Goal: Task Accomplishment & Management: Manage account settings

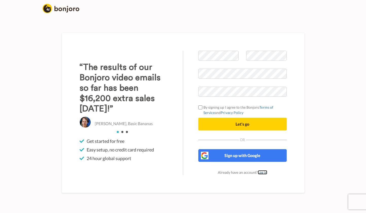
click at [263, 173] on link "Log in" at bounding box center [262, 172] width 9 height 4
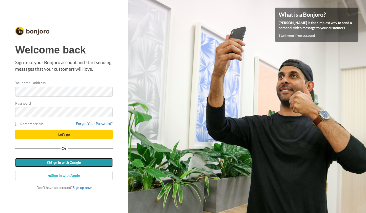
click at [74, 161] on link "Sign in with Google" at bounding box center [64, 162] width 98 height 9
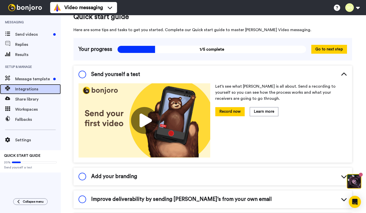
click at [38, 90] on span "Integrations" at bounding box center [38, 89] width 46 height 6
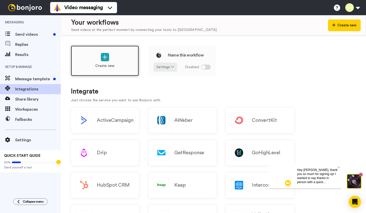
click at [125, 70] on div "Create new" at bounding box center [105, 61] width 68 height 30
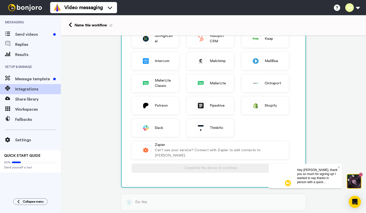
scroll to position [95, 0]
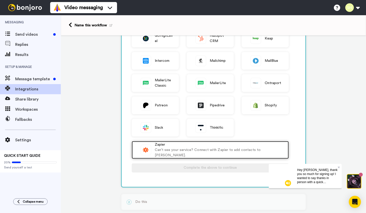
click at [179, 152] on div "Can't see your service? Connect with Zapier to add contacts to Bonjoro." at bounding box center [219, 152] width 129 height 11
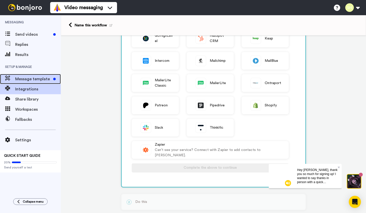
click at [44, 80] on span "Message template" at bounding box center [33, 79] width 36 height 6
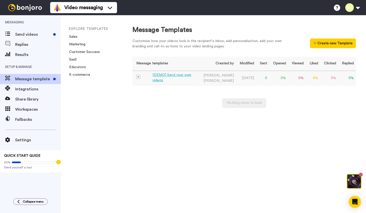
click at [189, 77] on div "[DEMO] Send your own videos" at bounding box center [173, 77] width 40 height 11
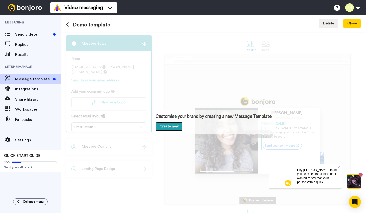
click at [172, 124] on link "Create new" at bounding box center [169, 126] width 27 height 9
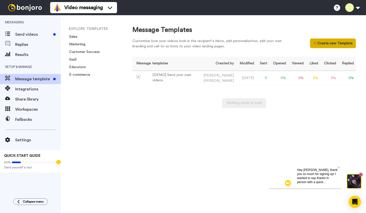
click at [312, 46] on button "Create new Template" at bounding box center [333, 44] width 46 height 10
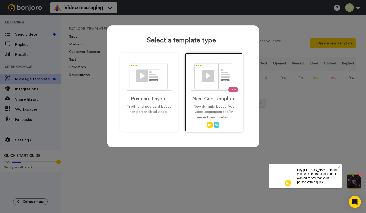
click at [211, 89] on img at bounding box center [214, 77] width 45 height 28
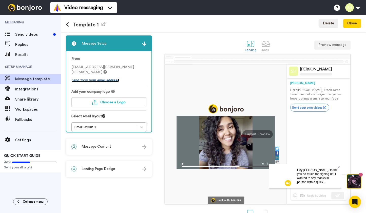
click at [112, 79] on link "Send from your email address" at bounding box center [95, 81] width 48 height 4
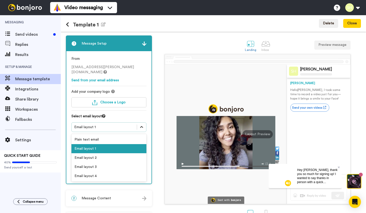
click at [140, 125] on icon at bounding box center [141, 127] width 5 height 5
click at [122, 154] on div "Email layout 2" at bounding box center [108, 157] width 75 height 9
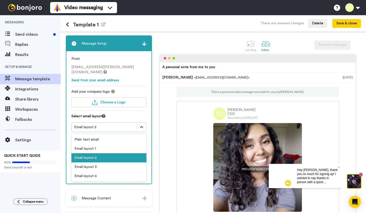
click at [140, 125] on icon at bounding box center [141, 127] width 5 height 5
click at [120, 162] on div "Email layout 3" at bounding box center [108, 166] width 75 height 9
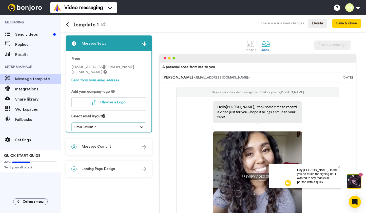
click at [141, 125] on icon at bounding box center [141, 127] width 5 height 5
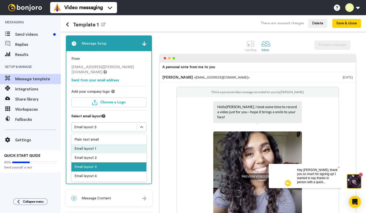
click at [123, 144] on div "Email layout 1" at bounding box center [108, 148] width 75 height 9
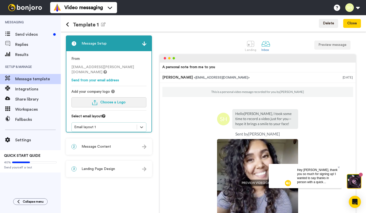
click at [124, 101] on span "Choose a Logo" at bounding box center [112, 103] width 25 height 4
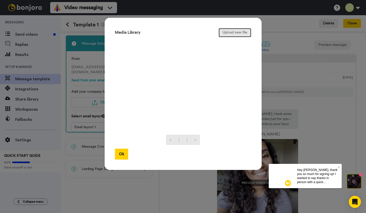
click at [242, 31] on button "Upload new file" at bounding box center [235, 32] width 33 height 9
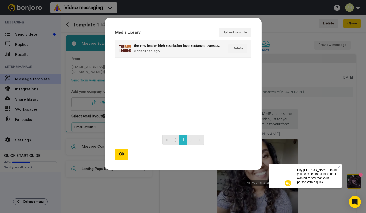
click at [178, 49] on div "the-raw-leader-high-resolution-logo-rectangle-transparent copy.png Added 1 sec …" at bounding box center [177, 48] width 87 height 13
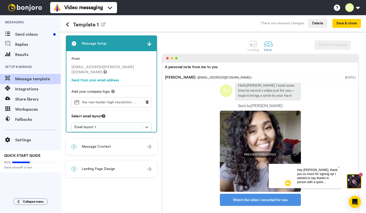
scroll to position [29, 0]
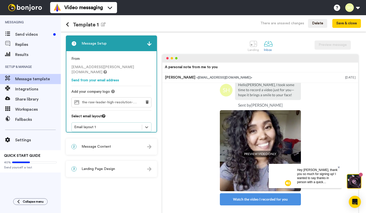
click at [338, 166] on icon at bounding box center [339, 167] width 2 height 3
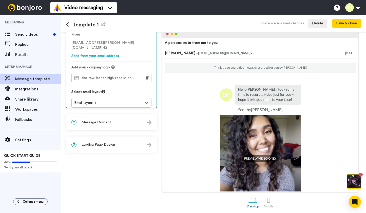
scroll to position [26, 0]
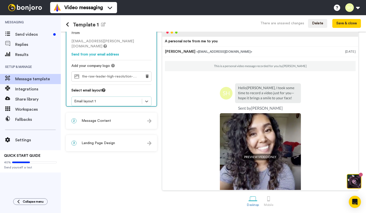
click at [137, 124] on div "2 Message Content" at bounding box center [111, 120] width 90 height 15
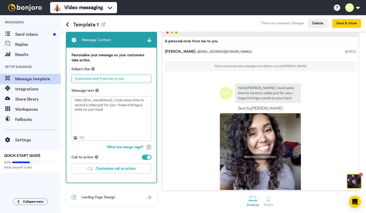
click at [92, 79] on textarea "A personal note from me to you" at bounding box center [111, 79] width 80 height 8
click at [144, 157] on div at bounding box center [147, 157] width 10 height 5
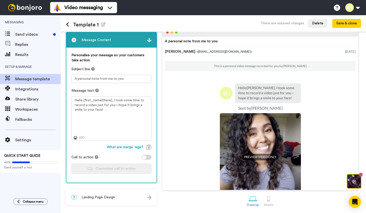
click at [147, 157] on div at bounding box center [147, 157] width 10 height 5
click at [131, 167] on span "Customise call to action" at bounding box center [116, 169] width 40 height 4
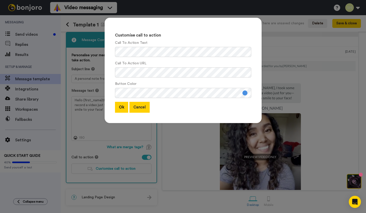
click at [145, 110] on button "Cancel" at bounding box center [139, 107] width 20 height 11
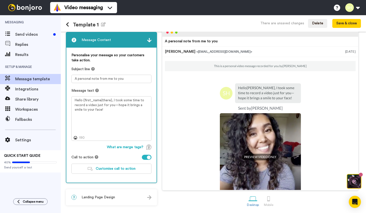
click at [144, 157] on div at bounding box center [147, 157] width 10 height 5
click at [134, 192] on div "3 Landing Page Design" at bounding box center [111, 197] width 90 height 15
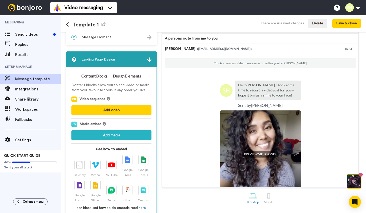
scroll to position [38, 0]
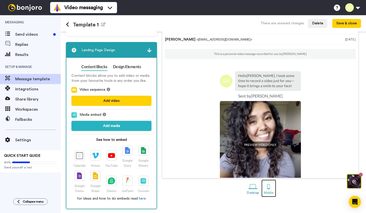
click at [266, 185] on div at bounding box center [268, 186] width 9 height 9
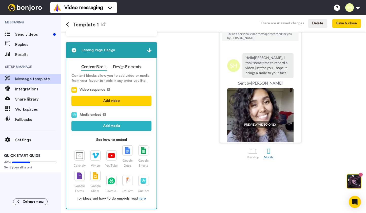
click at [252, 185] on div "Landing Inbox Preview message A personal note from me to you This is a personal…" at bounding box center [260, 103] width 201 height 212
click at [251, 152] on div at bounding box center [253, 151] width 9 height 9
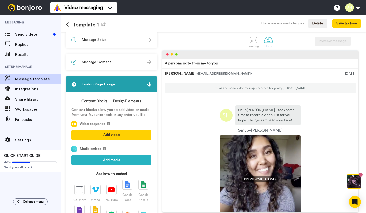
scroll to position [1, 0]
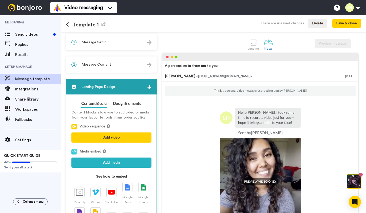
click at [149, 90] on div "3 Landing Page Design" at bounding box center [111, 86] width 90 height 15
click at [128, 105] on link "Design Elements" at bounding box center [127, 104] width 28 height 8
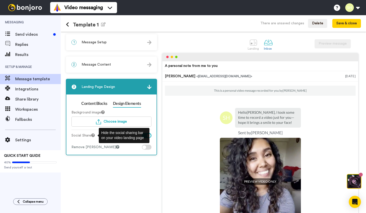
click at [95, 135] on icon at bounding box center [93, 136] width 4 height 4
click at [125, 146] on div "Remove Bonjoro Badge" at bounding box center [111, 147] width 80 height 5
click at [141, 136] on div "Social Share" at bounding box center [111, 136] width 80 height 7
click at [144, 136] on div at bounding box center [147, 135] width 10 height 5
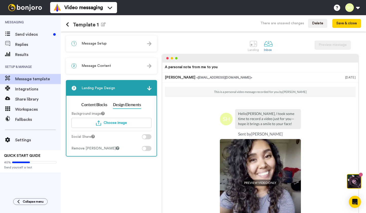
click at [131, 46] on div "1 Message Setup" at bounding box center [111, 43] width 90 height 15
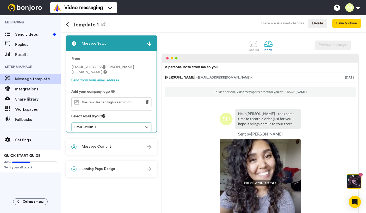
click at [131, 46] on div "1 Message Setup" at bounding box center [111, 43] width 90 height 15
click at [148, 44] on img at bounding box center [149, 44] width 4 height 4
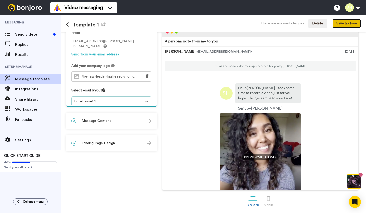
click at [345, 19] on button "Save & close" at bounding box center [346, 23] width 29 height 9
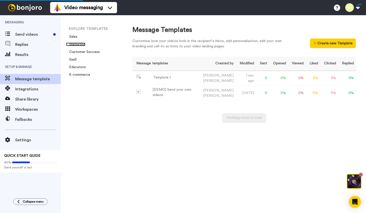
click at [81, 45] on link "Marketing" at bounding box center [75, 45] width 19 height 4
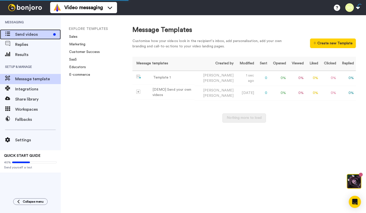
click at [43, 36] on span "Send videos" at bounding box center [33, 34] width 36 height 6
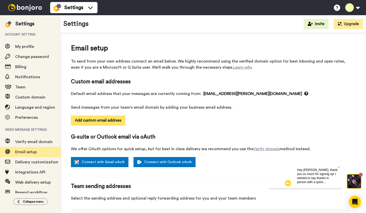
click at [112, 123] on button "Add custom email address" at bounding box center [98, 121] width 54 height 10
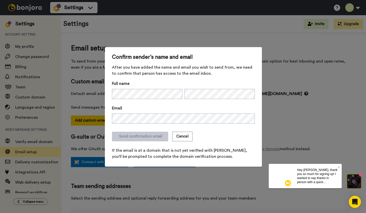
click at [192, 127] on form "Full name Email Send confirmation email Cancel If the email is at a domain that…" at bounding box center [183, 120] width 143 height 79
click at [156, 137] on button "Send confirmation email" at bounding box center [140, 137] width 56 height 10
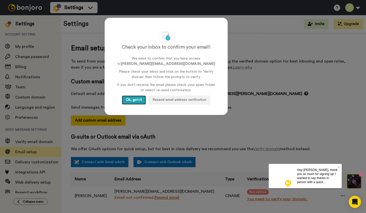
click at [141, 101] on button "Ok, got it" at bounding box center [134, 100] width 24 height 9
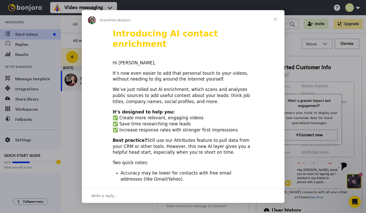
click at [274, 18] on span "Close" at bounding box center [275, 19] width 18 height 18
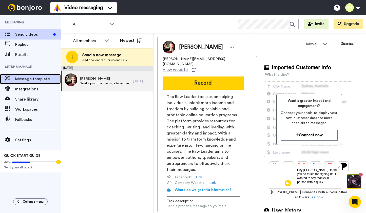
click at [50, 80] on span "Message template" at bounding box center [38, 79] width 46 height 6
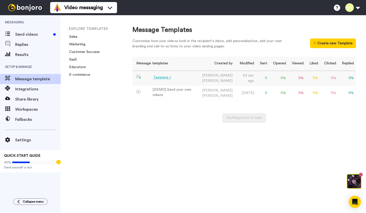
click at [163, 77] on div "Template 1" at bounding box center [162, 77] width 18 height 5
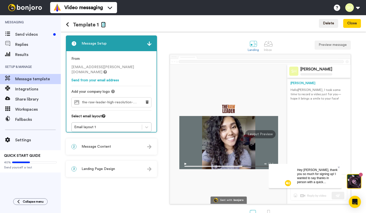
click at [101, 23] on icon "button" at bounding box center [103, 24] width 5 height 4
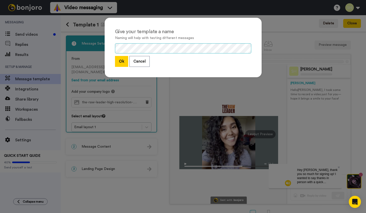
click at [111, 50] on div "Give your template a name Naming will help with testing different messages Ok C…" at bounding box center [183, 48] width 157 height 60
click at [116, 60] on button "Ok" at bounding box center [121, 61] width 13 height 11
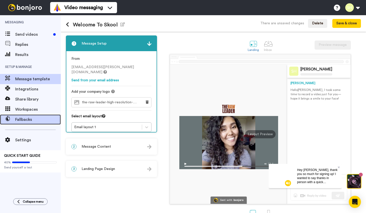
click at [37, 118] on span "Fallbacks" at bounding box center [38, 120] width 46 height 6
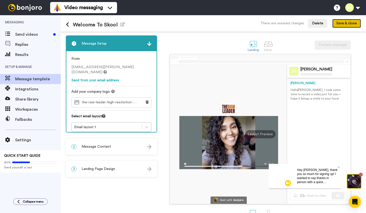
click at [338, 23] on button "Save & close" at bounding box center [346, 23] width 29 height 9
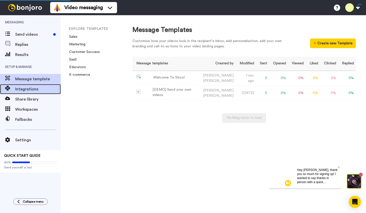
click at [39, 91] on span "Integrations" at bounding box center [38, 89] width 46 height 6
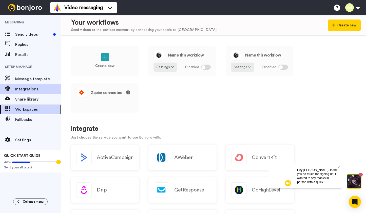
click at [44, 111] on span "Workspaces" at bounding box center [38, 109] width 46 height 6
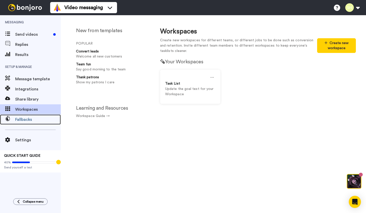
click at [41, 119] on span "Fallbacks" at bounding box center [38, 120] width 46 height 6
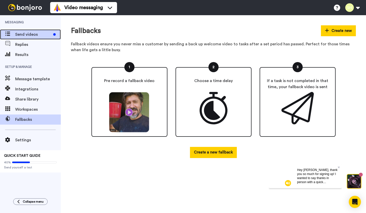
click at [52, 34] on div at bounding box center [56, 34] width 10 height 3
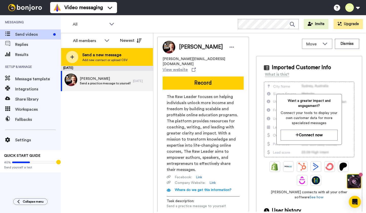
click at [110, 56] on span "Send a new message" at bounding box center [104, 55] width 45 height 6
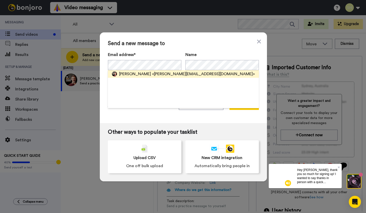
click at [152, 72] on span "<[PERSON_NAME][EMAIL_ADDRESS][DOMAIN_NAME]>" at bounding box center [203, 74] width 103 height 6
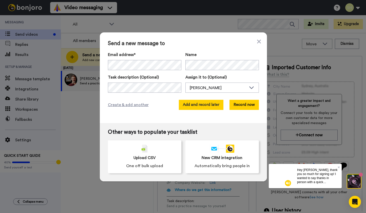
click at [190, 104] on button "Add and record later" at bounding box center [201, 105] width 45 height 10
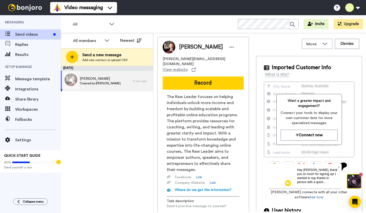
click at [100, 84] on span "Created by [PERSON_NAME]" at bounding box center [100, 83] width 41 height 4
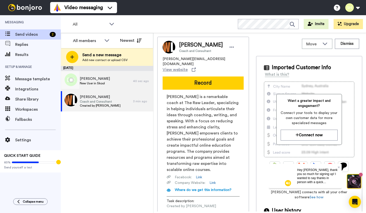
click at [113, 85] on div "Dov Rosenberg New User in Skool" at bounding box center [97, 81] width 72 height 20
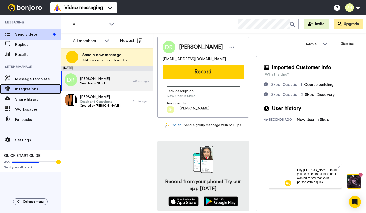
click at [35, 88] on span "Integrations" at bounding box center [38, 89] width 46 height 6
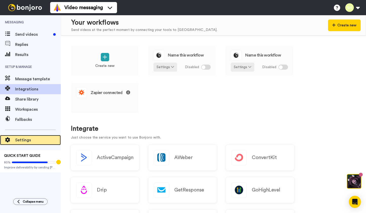
click at [41, 144] on div "Settings" at bounding box center [30, 140] width 61 height 10
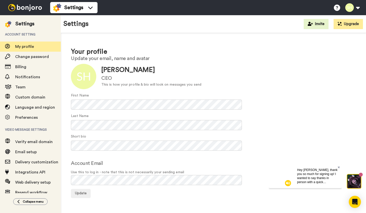
click at [339, 167] on icon at bounding box center [339, 167] width 2 height 3
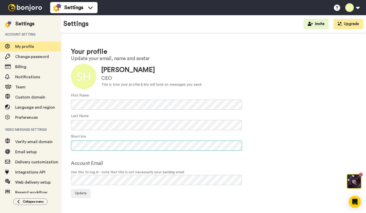
click at [67, 145] on div "Your profile Update your email, name and avatar Update Simon Holley CEO This is…" at bounding box center [213, 122] width 305 height 179
click at [82, 196] on button "Update" at bounding box center [81, 193] width 20 height 9
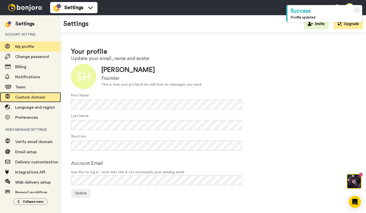
click at [36, 99] on span "Custom domain" at bounding box center [30, 97] width 30 height 4
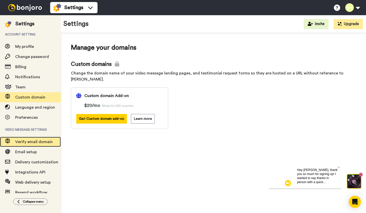
click at [38, 141] on span "Verify email domain" at bounding box center [33, 142] width 37 height 4
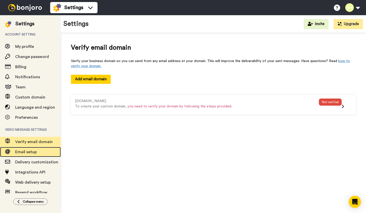
click at [35, 153] on span "Email setup" at bounding box center [26, 152] width 22 height 4
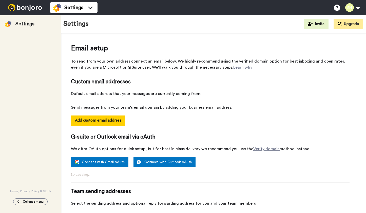
select select "164177"
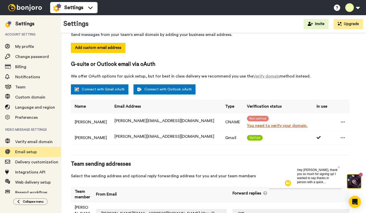
scroll to position [87, 0]
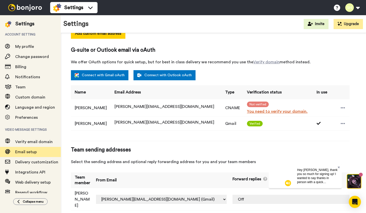
click at [338, 168] on icon at bounding box center [339, 167] width 2 height 2
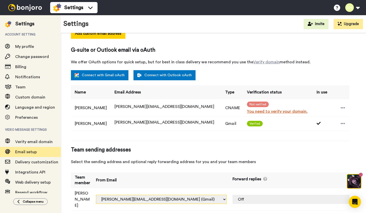
click at [216, 195] on select "simon.holley@inbound.bonjoromail.com (Default) simon@therawleader.com (Gmail) s…" at bounding box center [161, 199] width 131 height 9
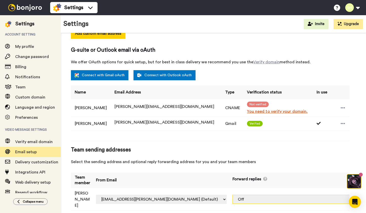
click at [324, 195] on select "Off simon@therawleader.com (Gmail) simon@therawleader.com (CNAME)" at bounding box center [298, 199] width 131 height 9
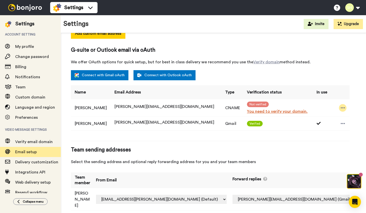
click at [341, 109] on icon at bounding box center [343, 107] width 5 height 5
click at [339, 121] on li "Delete" at bounding box center [347, 123] width 37 height 7
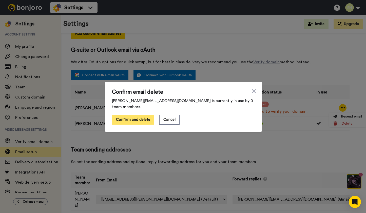
click at [139, 117] on button "Confirm and delete" at bounding box center [133, 120] width 42 height 10
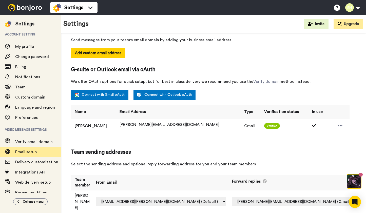
scroll to position [70, 0]
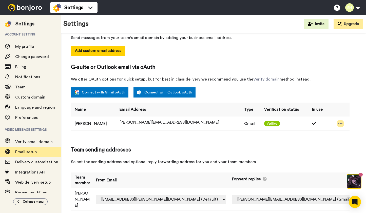
click at [338, 124] on icon at bounding box center [340, 123] width 5 height 5
click at [338, 131] on li "Delete" at bounding box center [342, 131] width 27 height 7
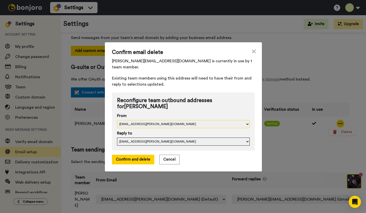
click at [172, 121] on select "simon.holley@inbound.bonjoromail.com simon@therawleader.com" at bounding box center [183, 124] width 133 height 8
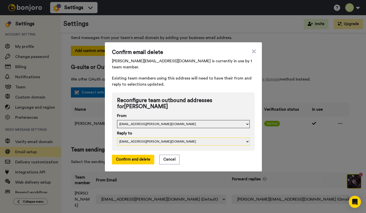
click at [167, 139] on select "simon.holley@inbound.bonjoromail.com simon@therawleader.com" at bounding box center [183, 142] width 133 height 8
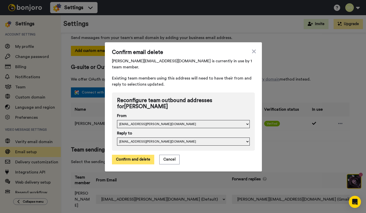
click at [144, 157] on button "Confirm and delete" at bounding box center [133, 160] width 42 height 10
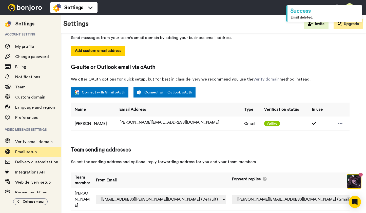
select select "164014"
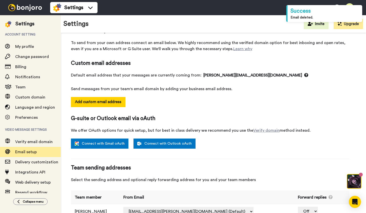
scroll to position [0, 0]
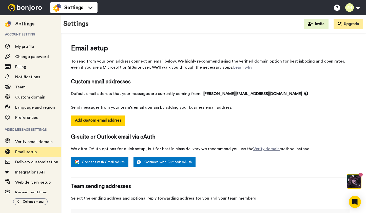
click at [32, 4] on img at bounding box center [25, 7] width 38 height 7
